Goal: Communication & Community: Answer question/provide support

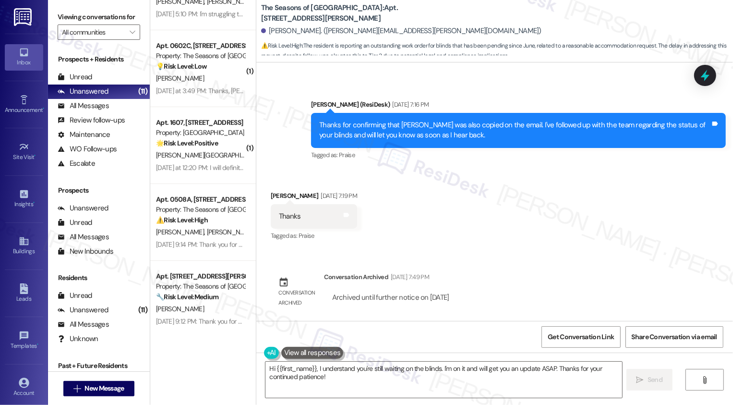
scroll to position [487, 0]
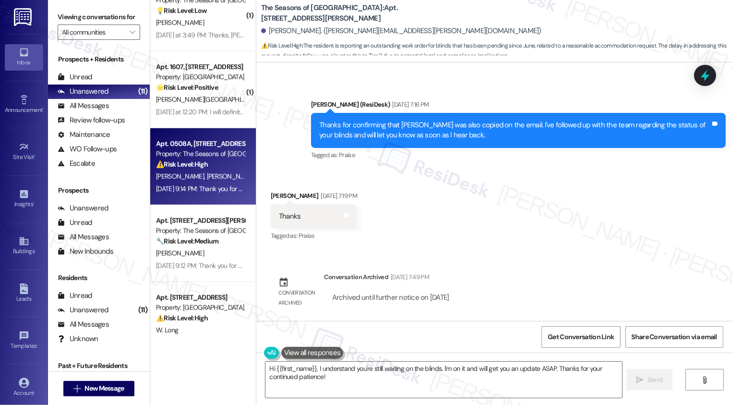
click at [214, 193] on div "[DATE] 9:14 PM: Thank you for your message. Our offices are currently closed, b…" at bounding box center [200, 189] width 91 height 12
type textarea "Fetching suggested responses. Please feel free to read through the conversation…"
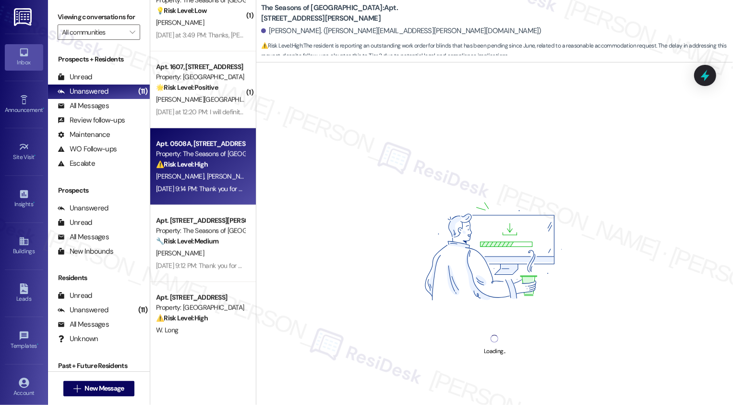
click at [214, 193] on div "[DATE] 9:14 PM: Thank you for your message. Our offices are currently closed, b…" at bounding box center [200, 189] width 91 height 12
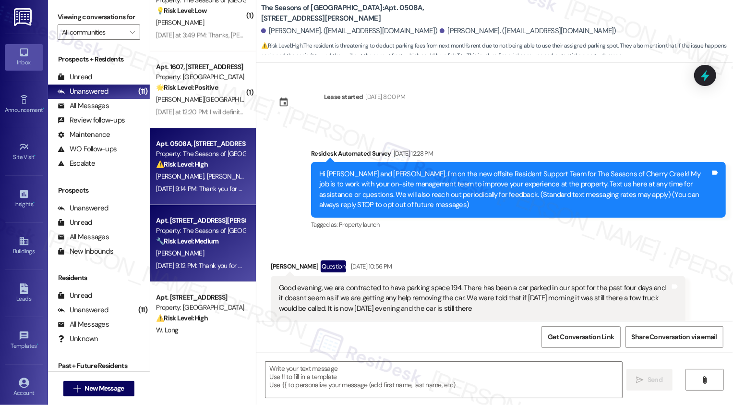
scroll to position [2491, 0]
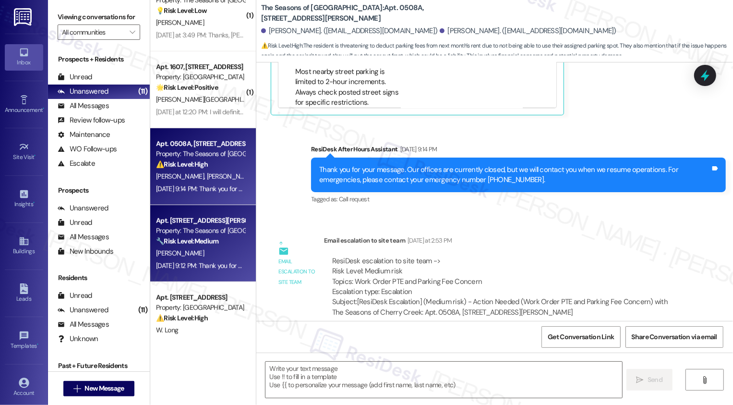
type textarea "Fetching suggested responses. Please feel free to read through the conversation…"
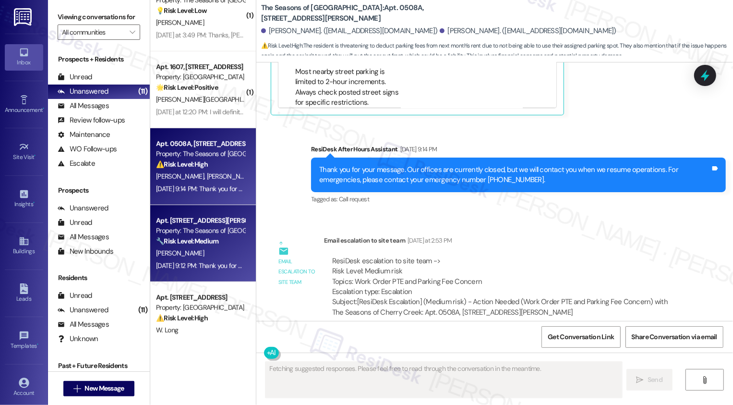
click at [219, 242] on div "🔧 Risk Level: Medium The resident is following up on a fire extinguisher reques…" at bounding box center [200, 241] width 89 height 10
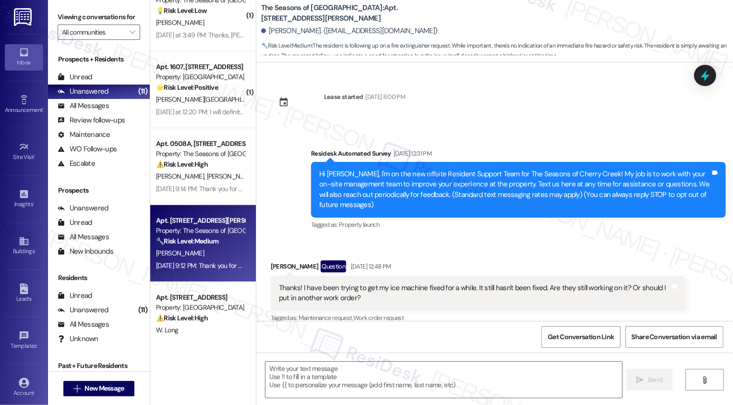
scroll to position [2158, 0]
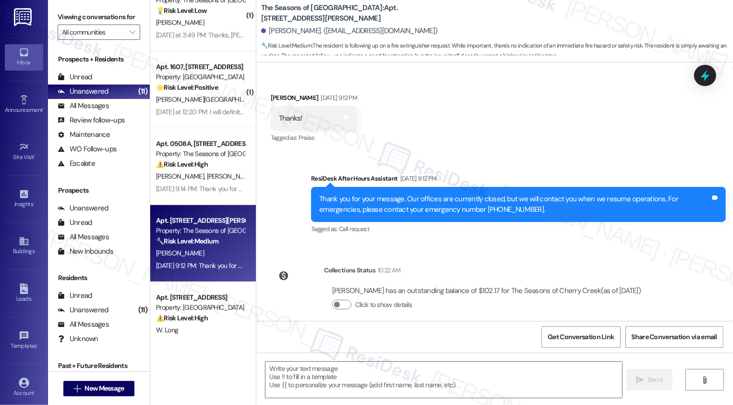
type textarea "Fetching suggested responses. Please feel free to read through the conversation…"
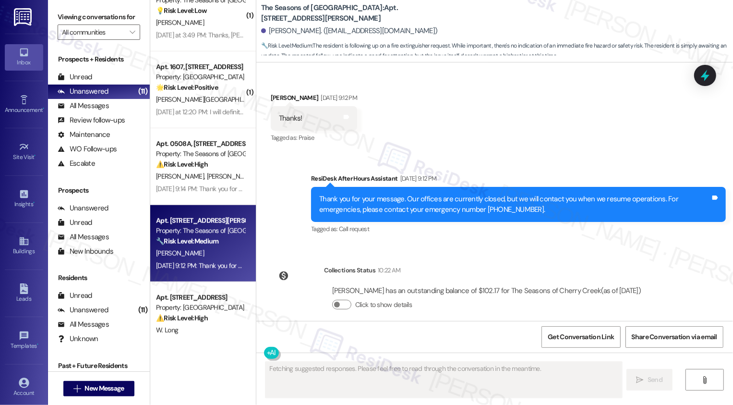
scroll to position [509, 0]
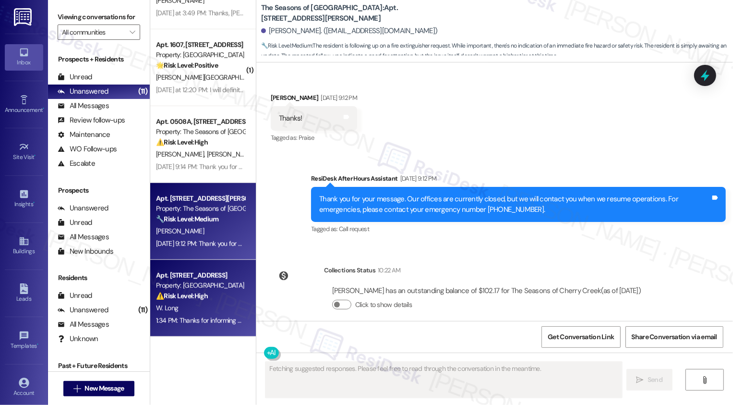
click at [207, 296] on div "⚠️ Risk Level: High The resident initially reported a water leak, which could c…" at bounding box center [200, 296] width 89 height 10
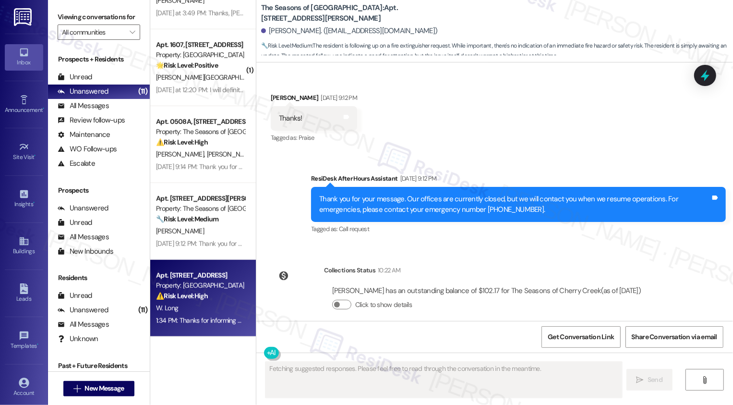
click at [207, 296] on div "⚠️ Risk Level: High The resident initially reported a water leak, which could c…" at bounding box center [200, 296] width 89 height 10
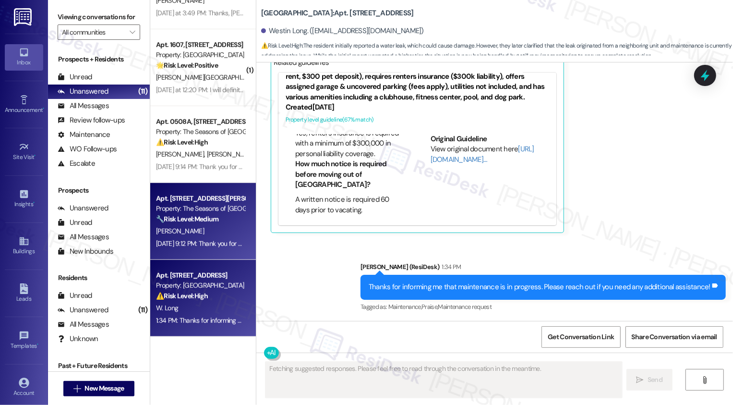
scroll to position [511, 0]
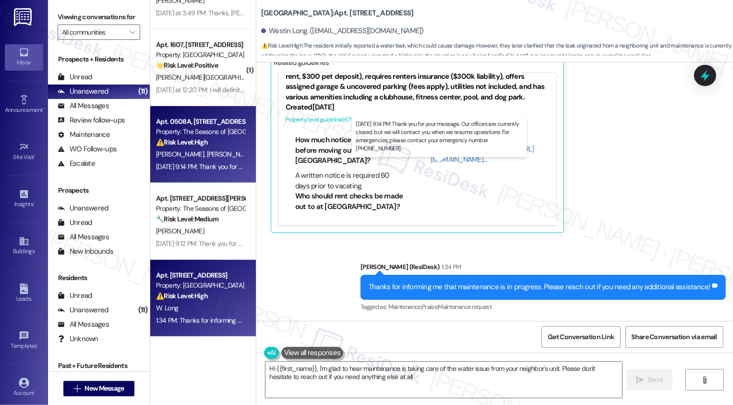
type textarea "Hi {{first_name}}, I'm glad to hear maintenance is taking care of the water iss…"
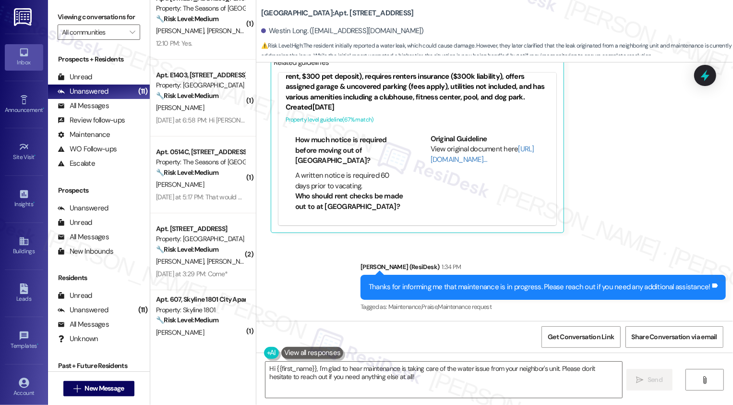
scroll to position [0, 0]
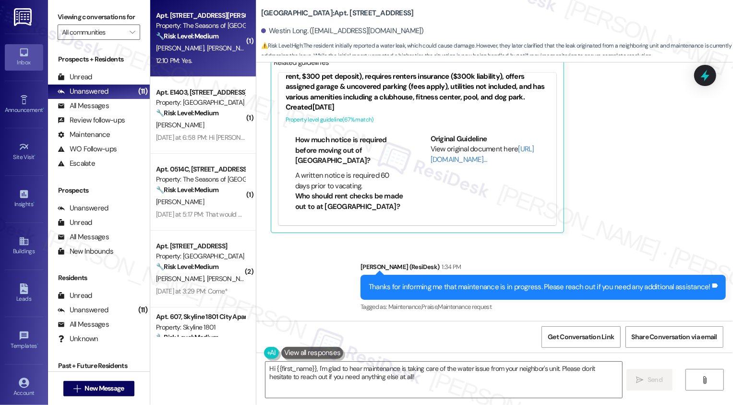
click at [211, 51] on div "R. [PERSON_NAME]" at bounding box center [200, 48] width 91 height 12
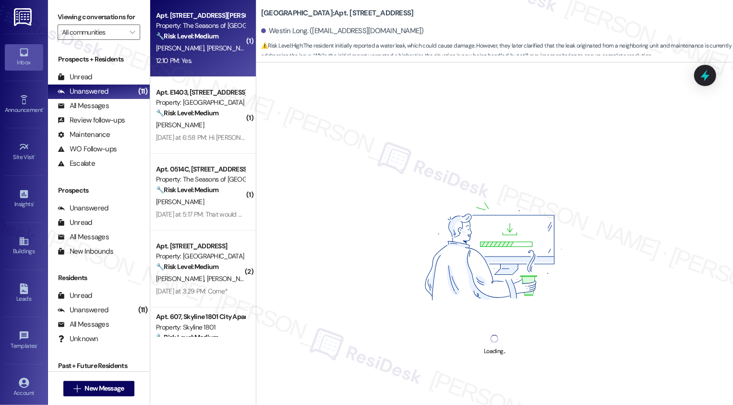
click at [211, 51] on div "R. [PERSON_NAME]" at bounding box center [200, 48] width 91 height 12
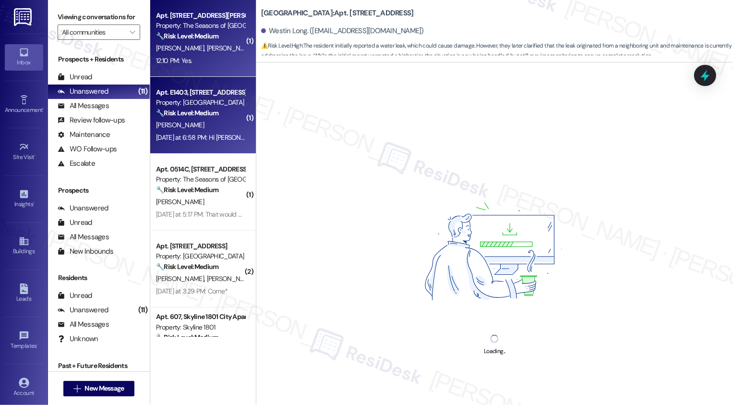
click at [214, 126] on div "[PERSON_NAME]" at bounding box center [200, 125] width 91 height 12
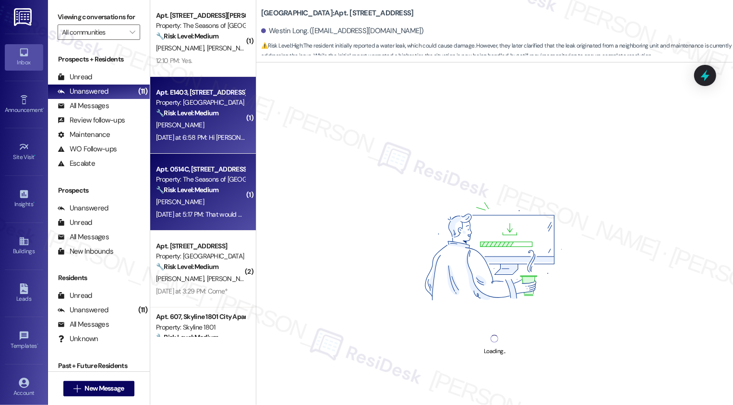
click at [220, 205] on div "[PERSON_NAME]" at bounding box center [200, 202] width 91 height 12
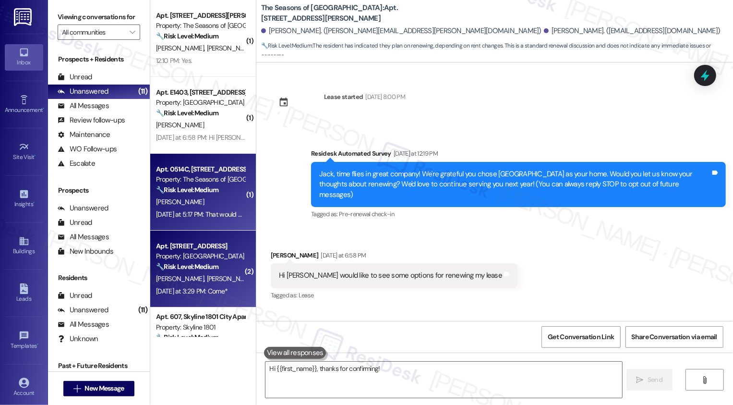
type textarea "Hi {{first_name}}, thanks for confirming! I'm"
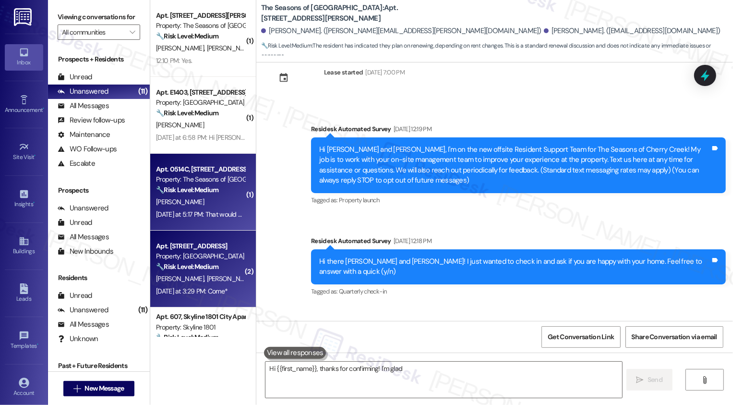
click at [220, 259] on div "Property: [GEOGRAPHIC_DATA]" at bounding box center [200, 256] width 89 height 10
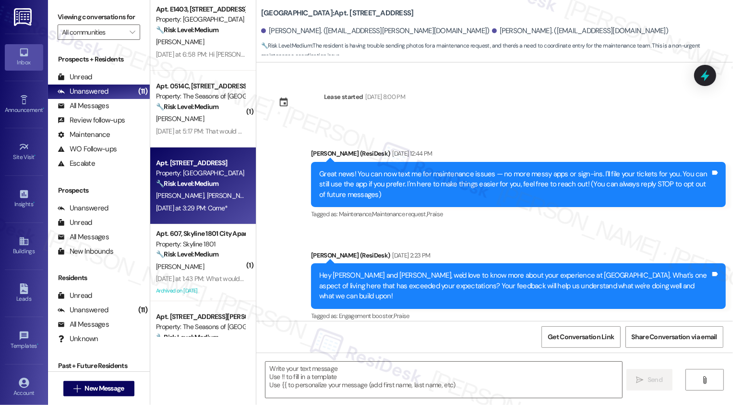
scroll to position [2490, 0]
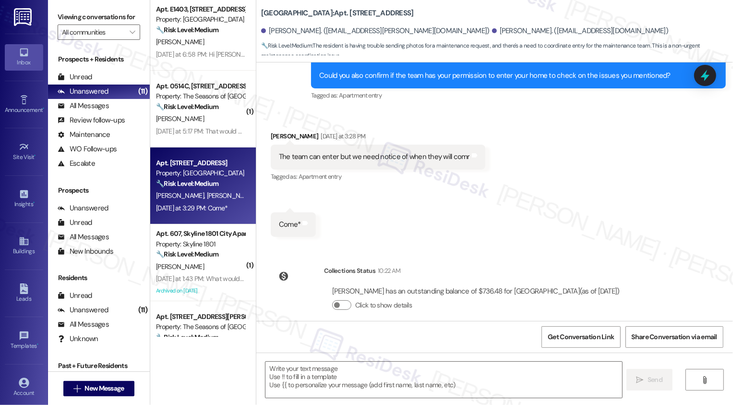
click at [217, 265] on div "[PERSON_NAME]" at bounding box center [200, 267] width 91 height 12
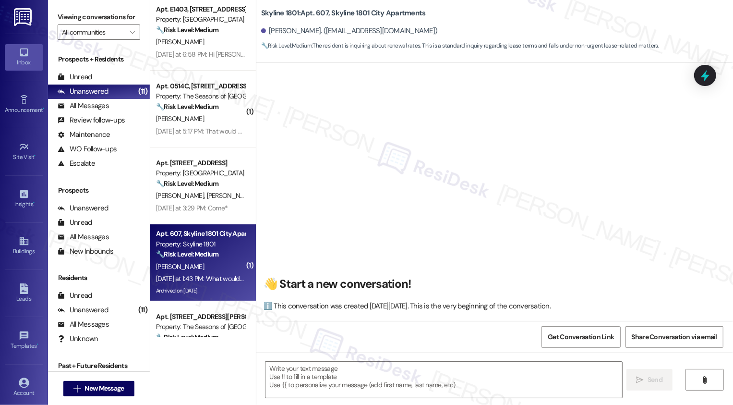
scroll to position [126, 0]
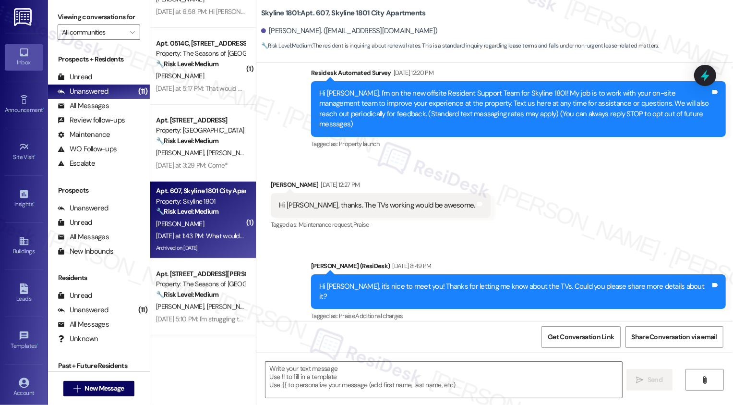
type textarea "Fetching suggested responses. Please feel free to read through the conversation…"
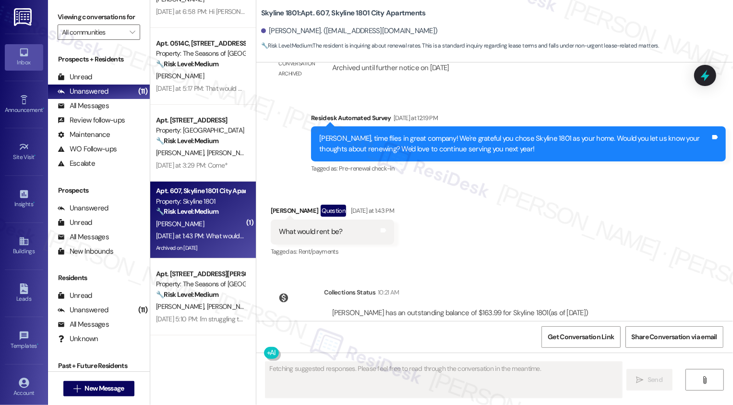
scroll to position [962, 0]
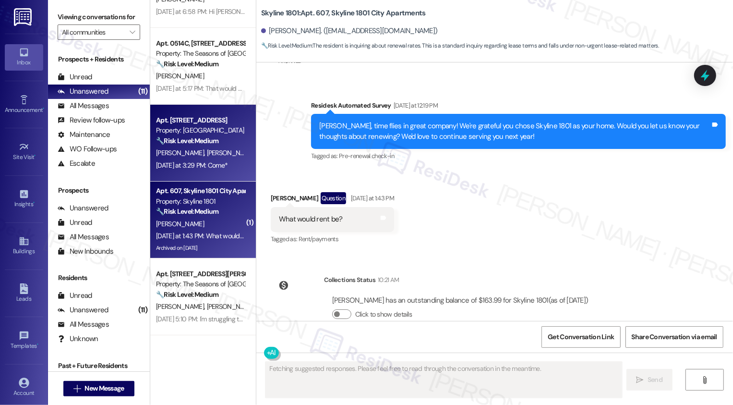
click at [224, 164] on div "[DATE] at 3:29 PM: Come* [DATE] at 3:29 PM: Come*" at bounding box center [192, 165] width 72 height 9
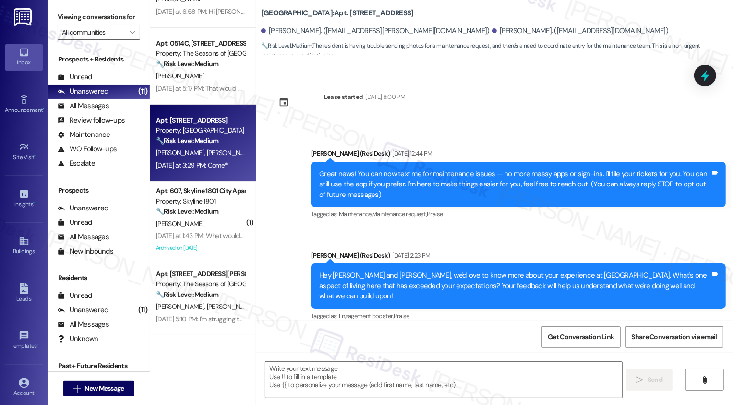
type textarea "Fetching suggested responses. Please feel free to read through the conversation…"
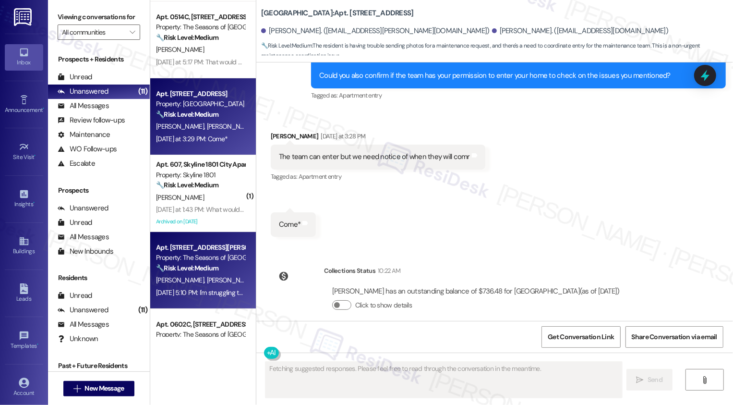
scroll to position [174, 0]
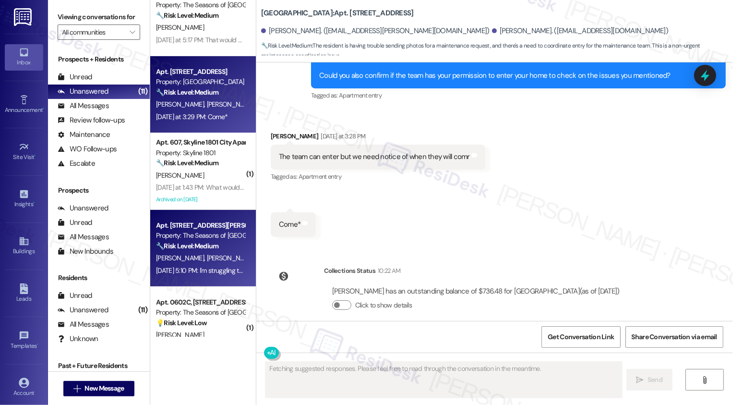
click at [189, 285] on div "Apt. [STREET_ADDRESS][PERSON_NAME] Property: The Seasons of Cherry Creek 🔧 Risk…" at bounding box center [203, 248] width 106 height 77
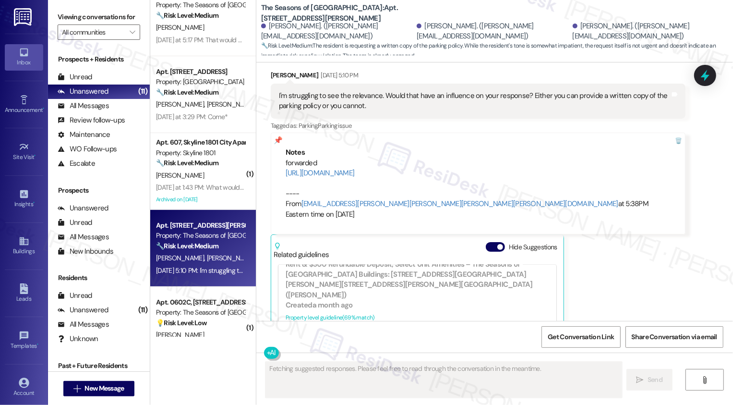
scroll to position [955, 0]
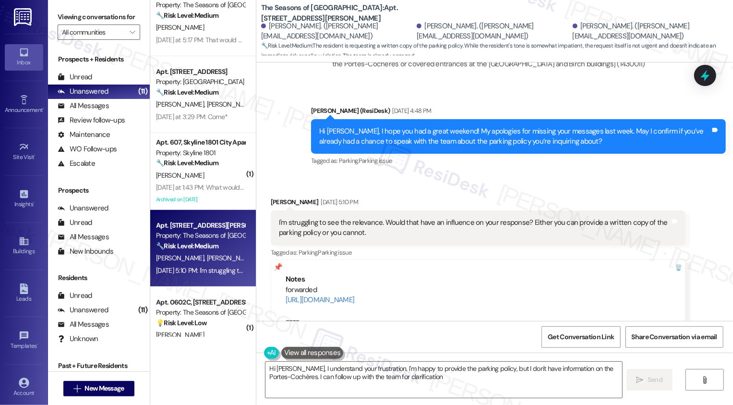
type textarea "Hi [PERSON_NAME], I understand your frustration. I'm happy to provide the parki…"
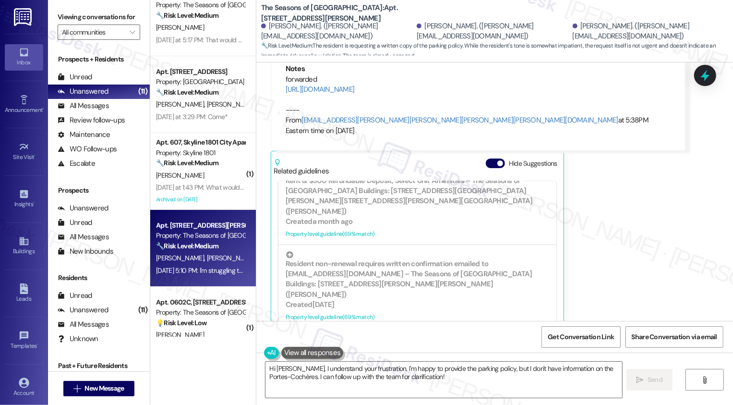
scroll to position [1175, 0]
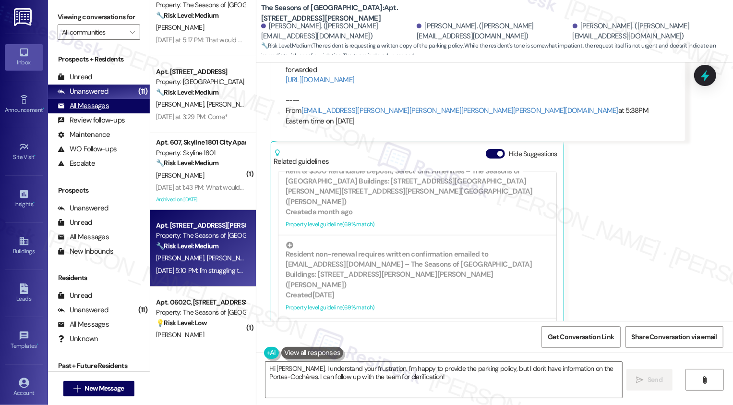
click at [104, 111] on div "All Messages" at bounding box center [83, 106] width 51 height 10
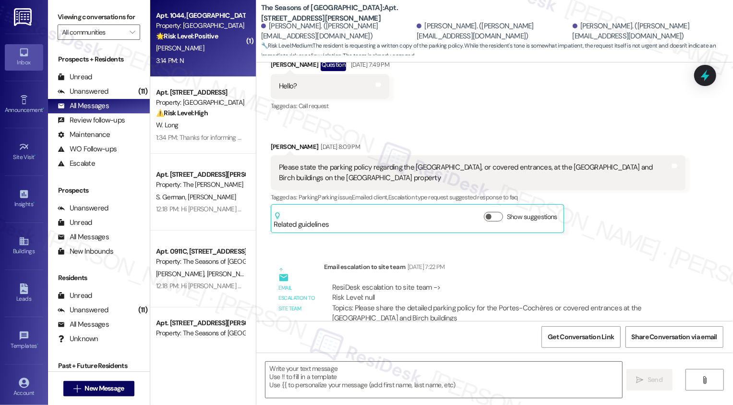
type textarea "Fetching suggested responses. Please feel free to read through the conversation…"
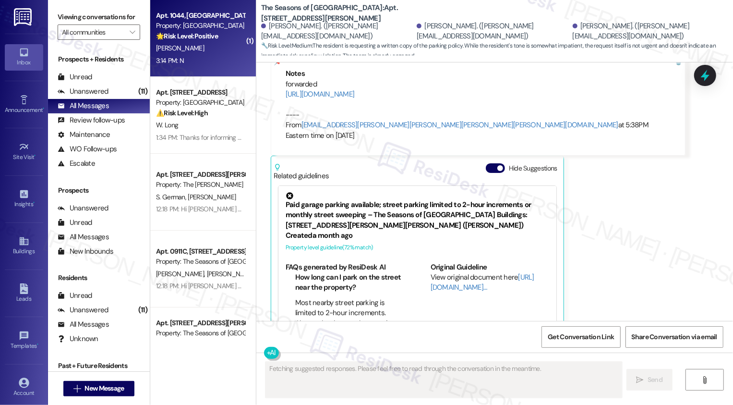
scroll to position [1172, 0]
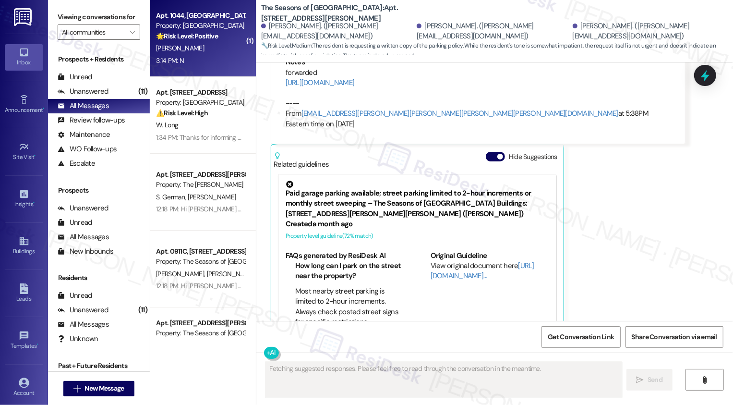
click at [182, 56] on div "3:14 PM: N 3:14 PM: N" at bounding box center [200, 61] width 91 height 12
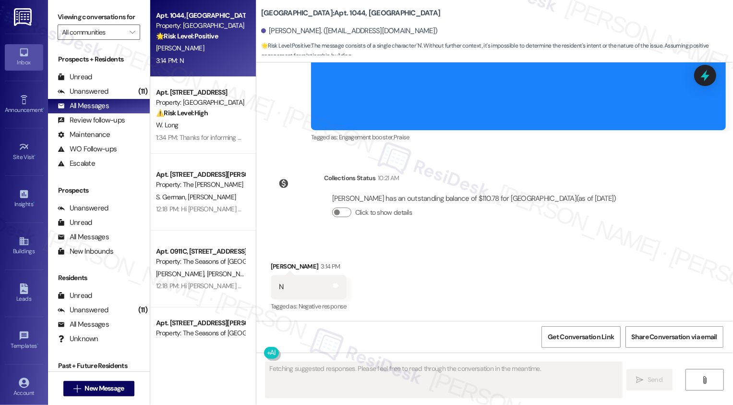
scroll to position [402, 0]
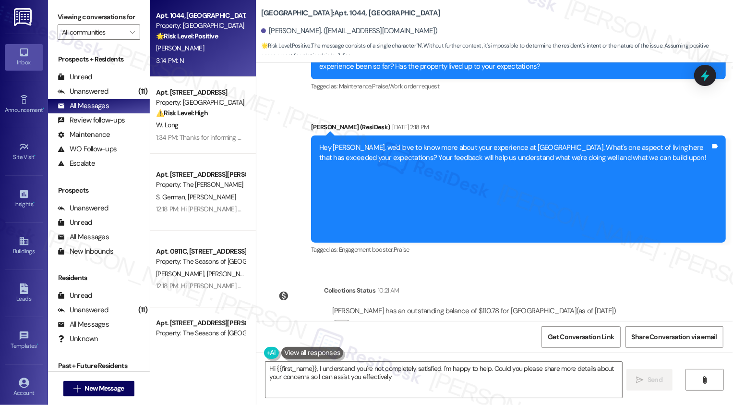
type textarea "Hi {{first_name}}, I understand you're not completely satisfied. I'm happy to h…"
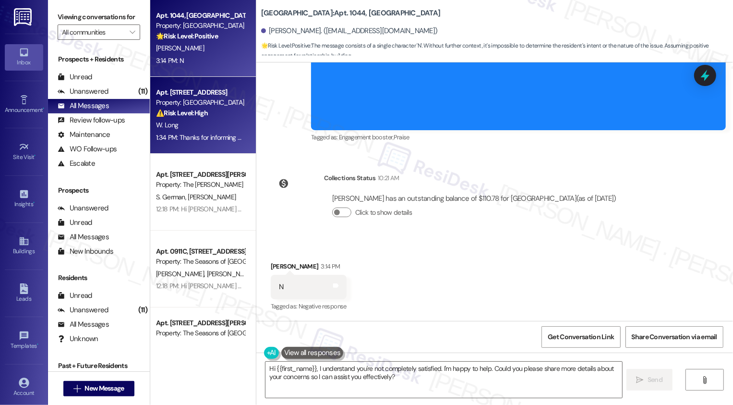
click at [196, 112] on strong "⚠️ Risk Level: High" at bounding box center [182, 113] width 52 height 9
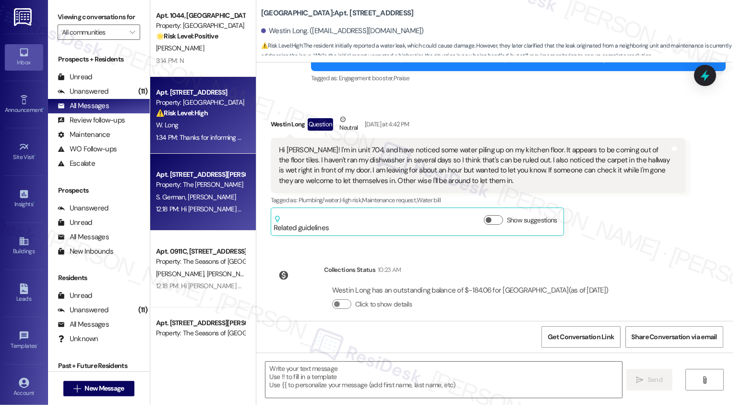
type textarea "Fetching suggested responses. Please feel free to read through the conversation…"
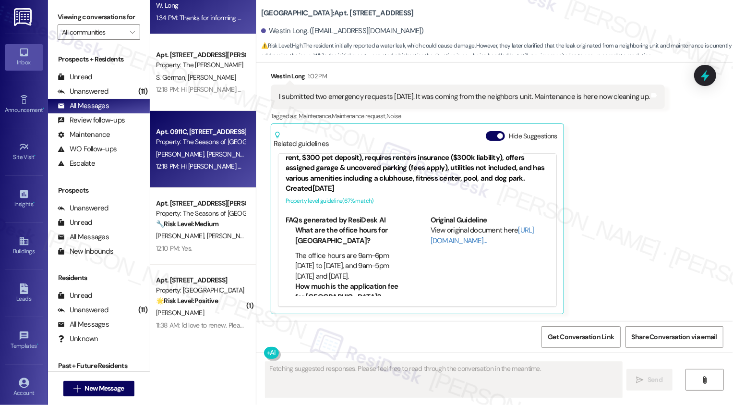
click at [211, 137] on div "Property: The Seasons of [GEOGRAPHIC_DATA]" at bounding box center [200, 142] width 89 height 10
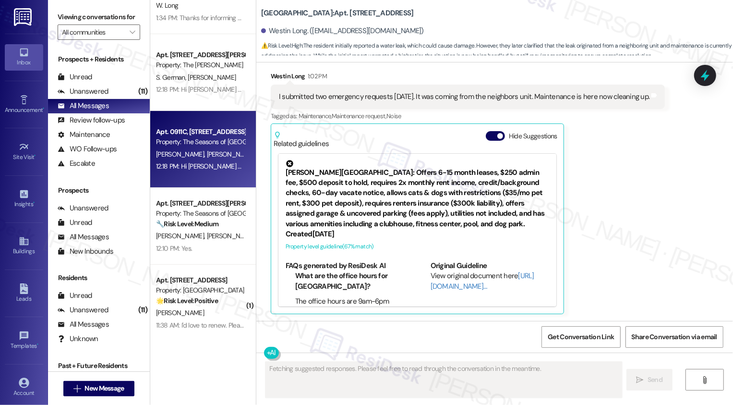
click at [211, 137] on div "Property: The Seasons of [GEOGRAPHIC_DATA]" at bounding box center [200, 142] width 89 height 10
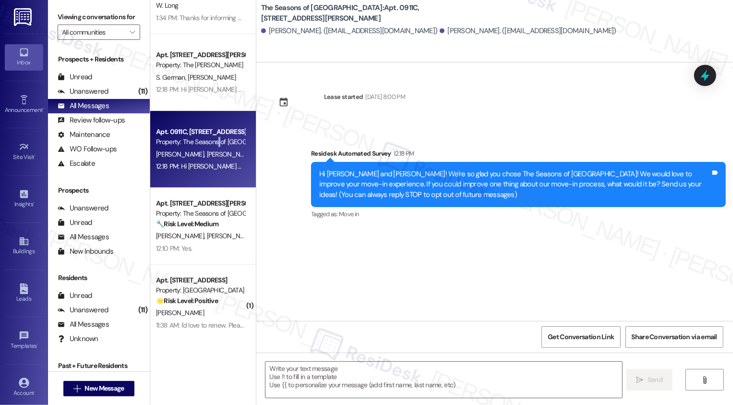
type textarea "Fetching suggested responses. Please feel free to read through the conversation…"
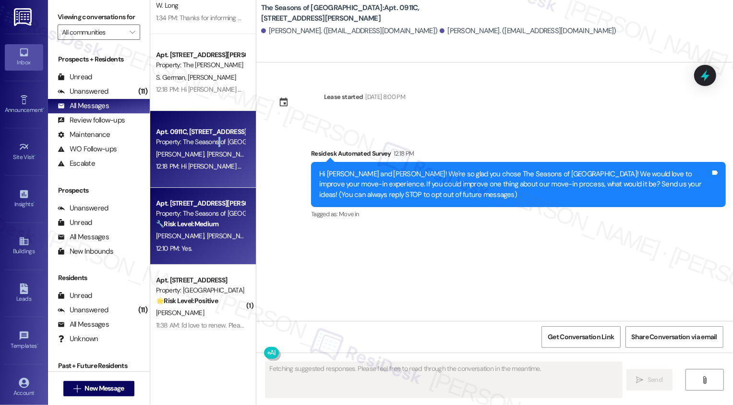
click at [206, 215] on div "Property: The Seasons of [GEOGRAPHIC_DATA]" at bounding box center [200, 213] width 89 height 10
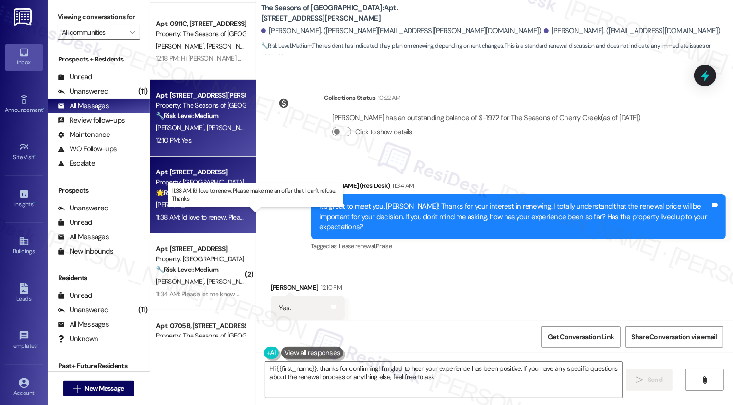
type textarea "Hi {{first_name}}, thanks for confirming! I'm glad to hear your experience has …"
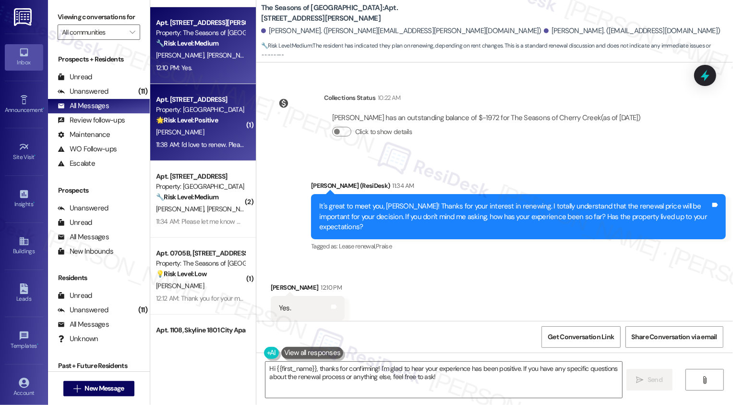
click at [193, 135] on div "[PERSON_NAME]" at bounding box center [200, 132] width 91 height 12
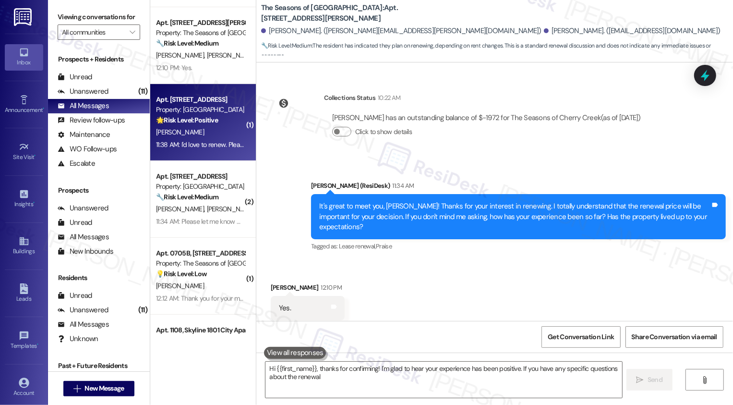
click at [193, 135] on div "[PERSON_NAME]" at bounding box center [200, 132] width 91 height 12
type textarea "Hi {{first_name}}, thanks for confirming! I'm glad to hear your experience has …"
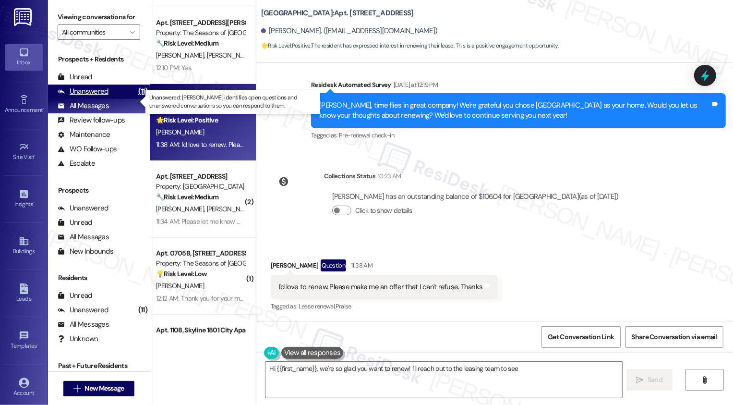
click at [125, 99] on div "Unanswered (11)" at bounding box center [99, 92] width 102 height 14
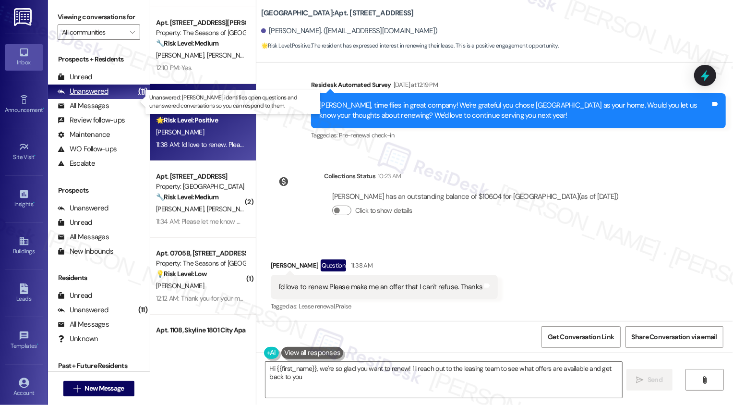
type textarea "Hi {{first_name}}, we're so glad you want to renew! I'll reach out to the leasi…"
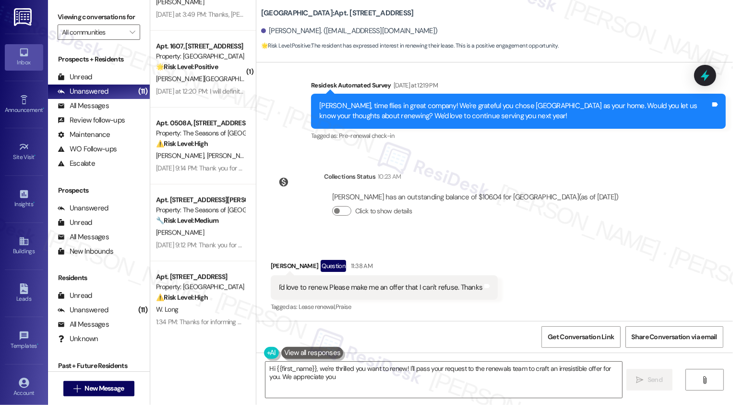
type textarea "Hi {{first_name}}, we're thrilled you want to renew! I'll pass your request to …"
